Goal: Information Seeking & Learning: Learn about a topic

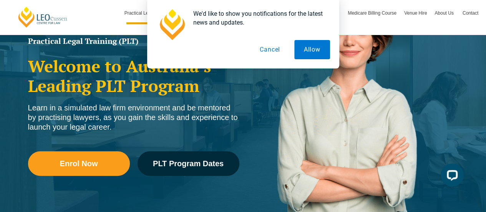
click at [273, 51] on button "Cancel" at bounding box center [270, 49] width 40 height 19
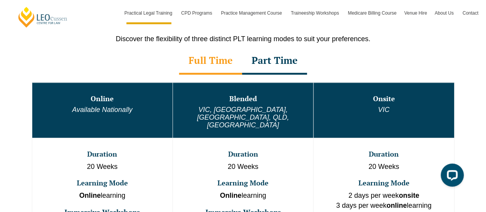
scroll to position [423, 0]
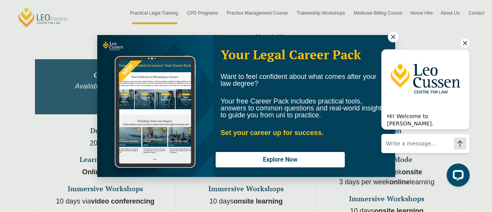
click at [394, 38] on div "Hi! Welcome to [PERSON_NAME]. Ask me anything. I'm here to help! Chat now" at bounding box center [424, 113] width 98 height 157
click at [390, 35] on icon at bounding box center [393, 36] width 7 height 7
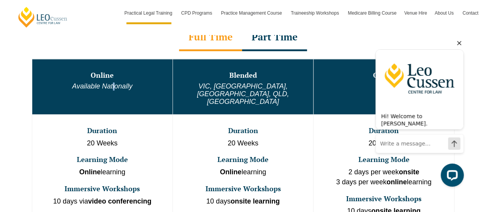
click at [113, 84] on em "Available Nationally" at bounding box center [102, 86] width 60 height 8
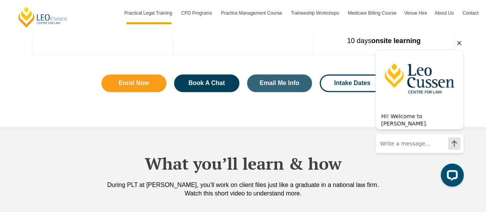
scroll to position [615, 0]
